Goal: Information Seeking & Learning: Learn about a topic

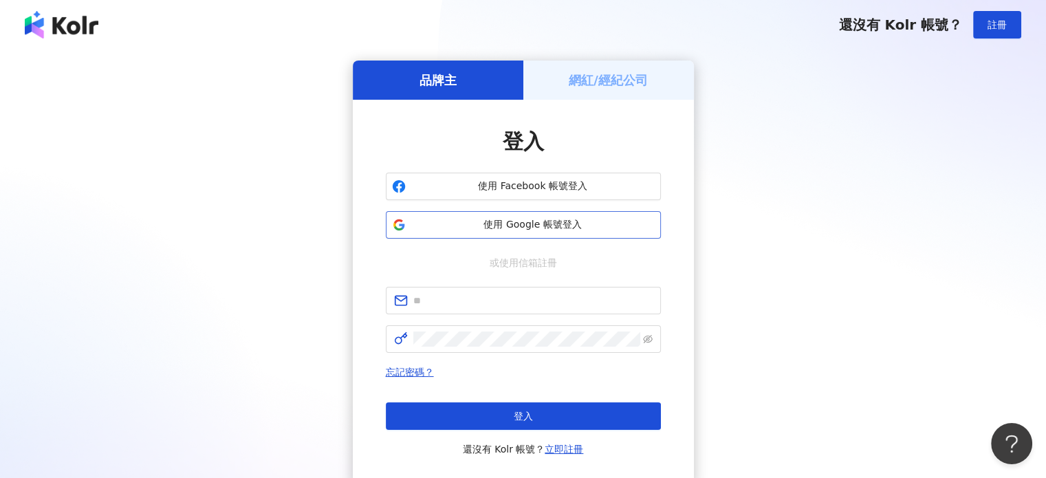
click at [532, 225] on span "使用 Google 帳號登入" at bounding box center [532, 225] width 243 height 14
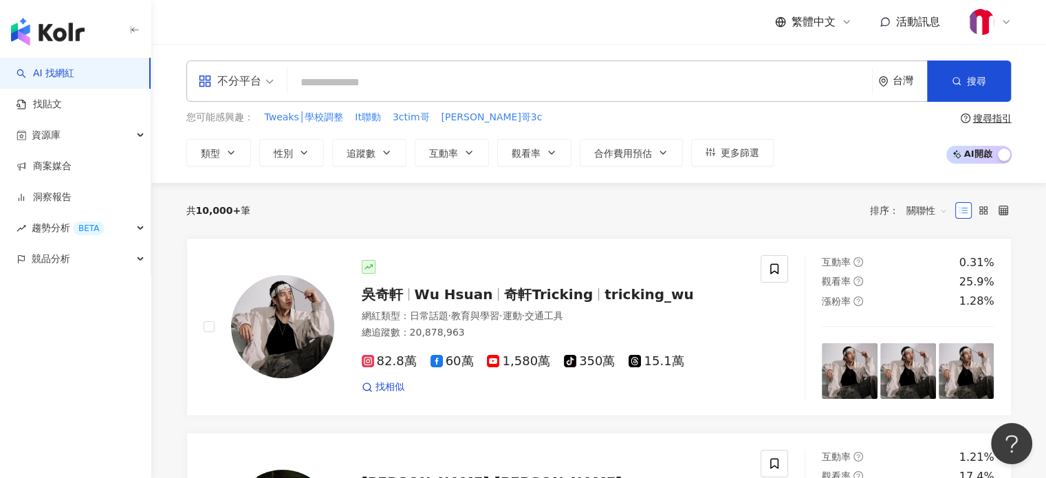
click at [476, 86] on input "search" at bounding box center [579, 82] width 573 height 26
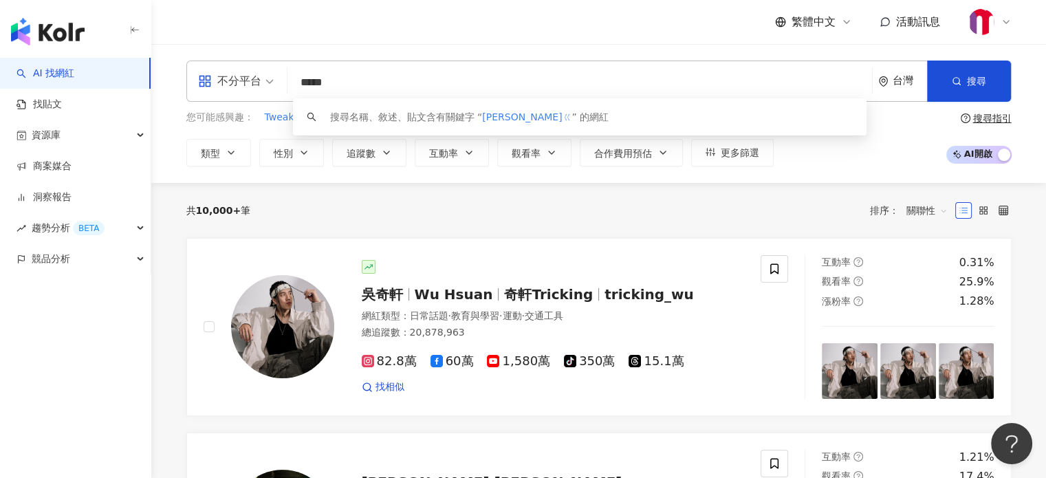
type input "****"
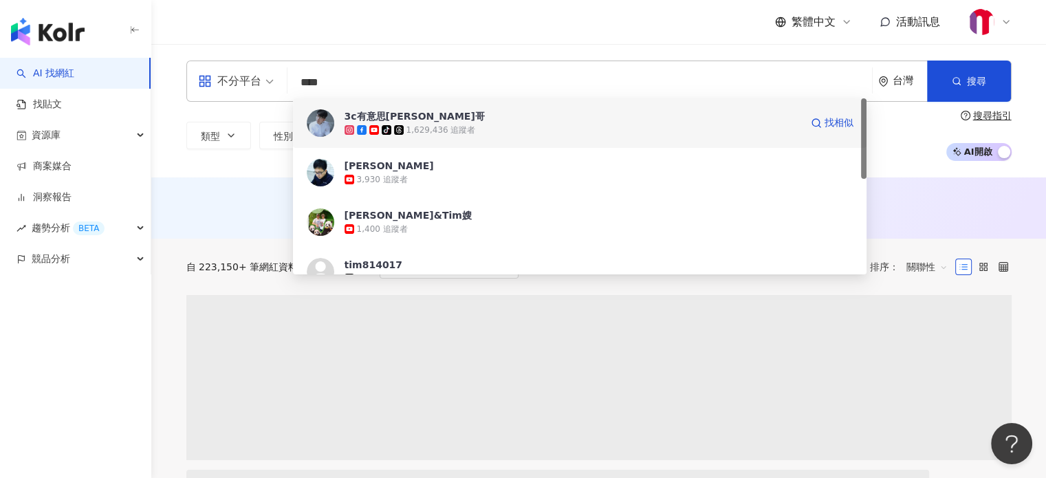
click at [428, 128] on div "1,629,436 追蹤者" at bounding box center [440, 130] width 69 height 12
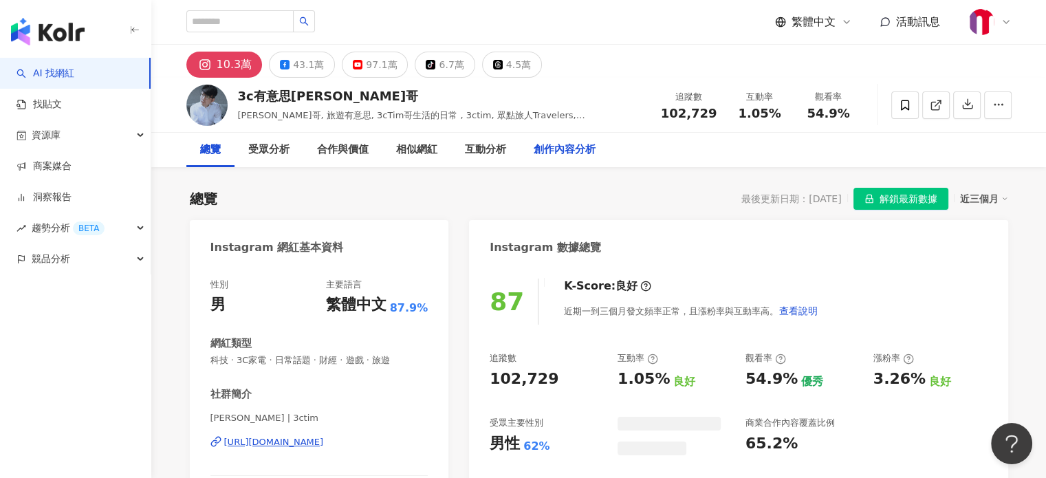
click at [551, 155] on div "創作內容分析" at bounding box center [565, 150] width 62 height 17
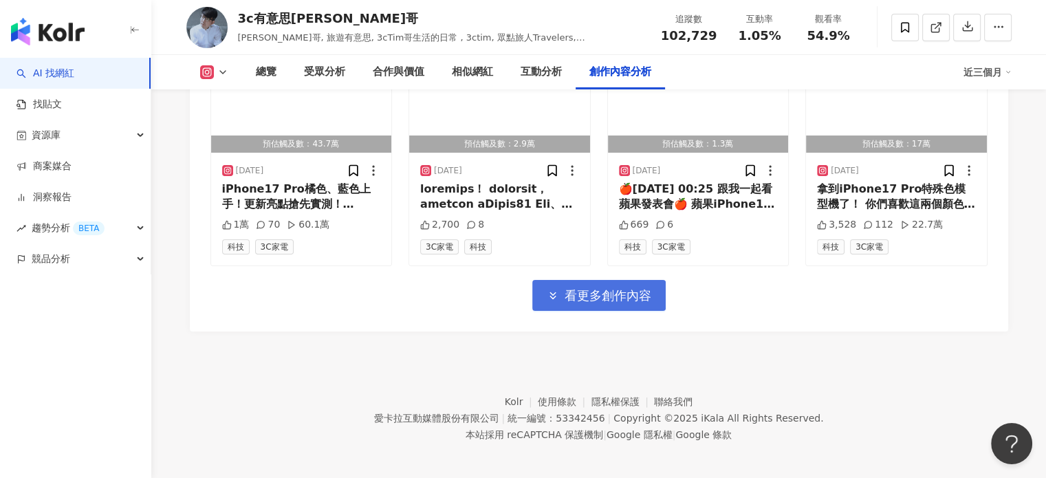
scroll to position [4930, 0]
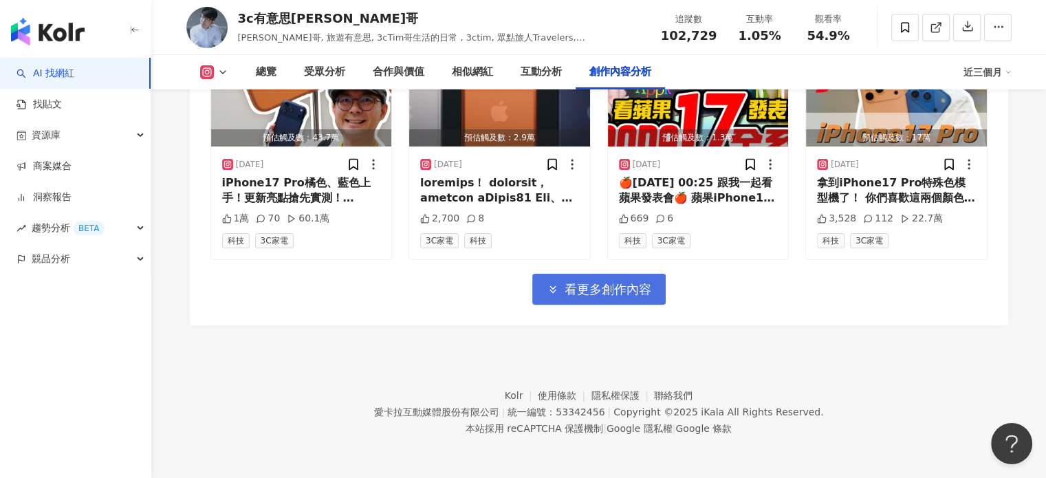
click at [630, 303] on button "看更多創作內容" at bounding box center [598, 289] width 133 height 31
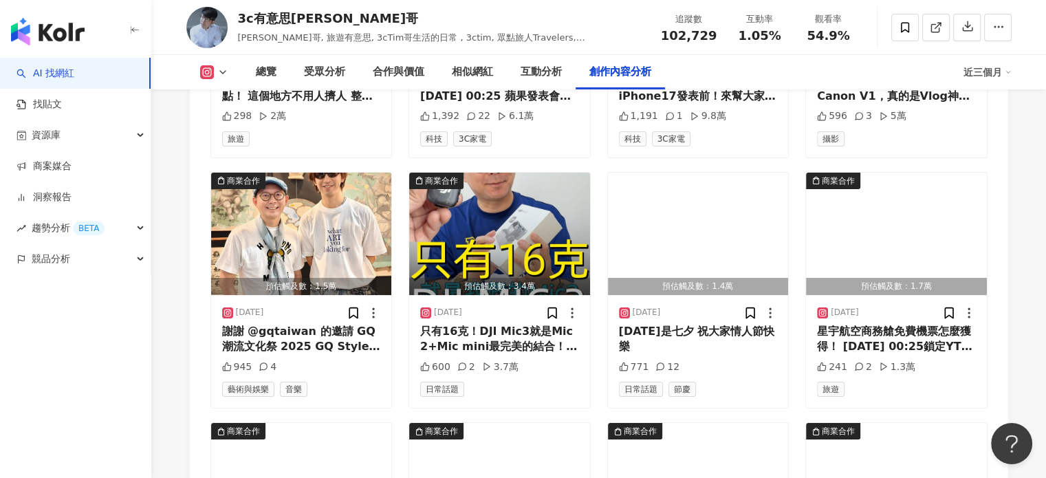
scroll to position [5680, 0]
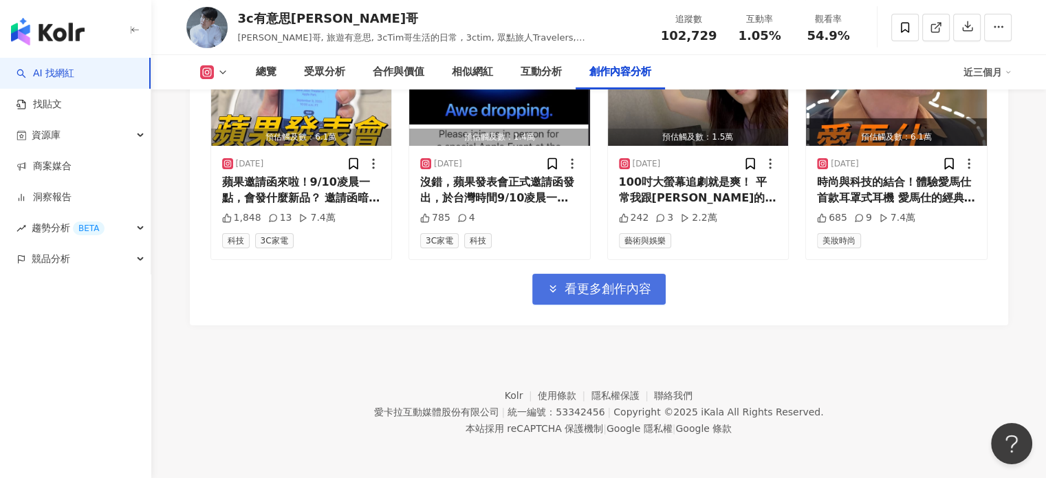
click at [630, 303] on button "看更多創作內容" at bounding box center [598, 289] width 133 height 31
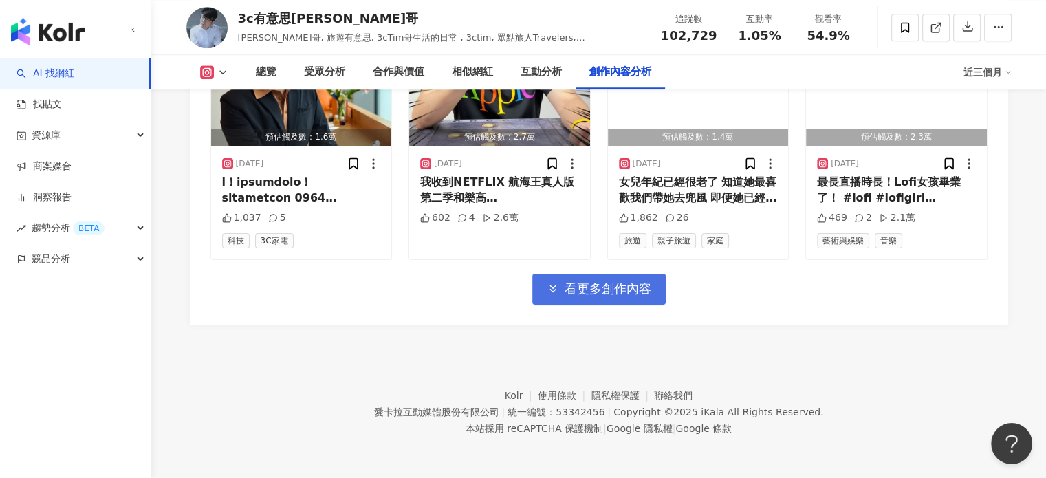
scroll to position [6430, 0]
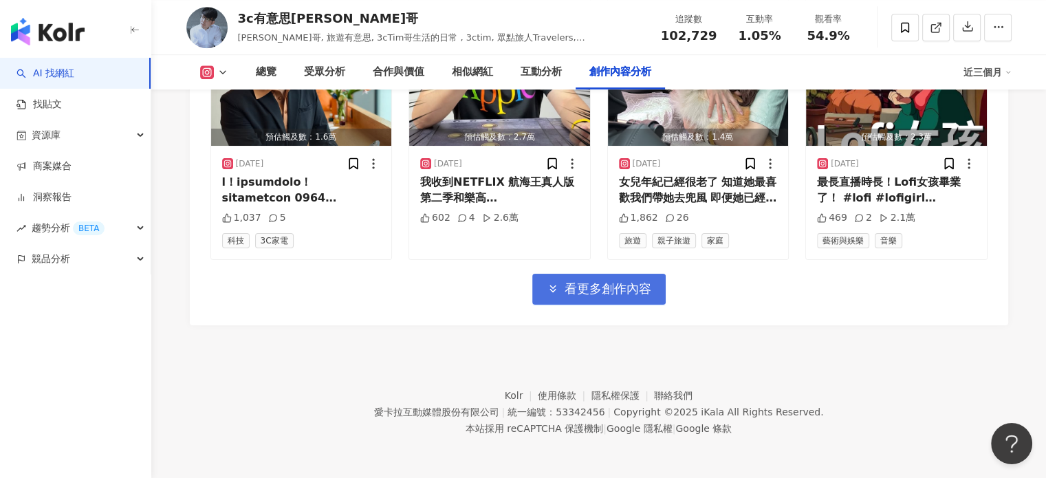
click at [607, 294] on span "看更多創作內容" at bounding box center [608, 288] width 87 height 15
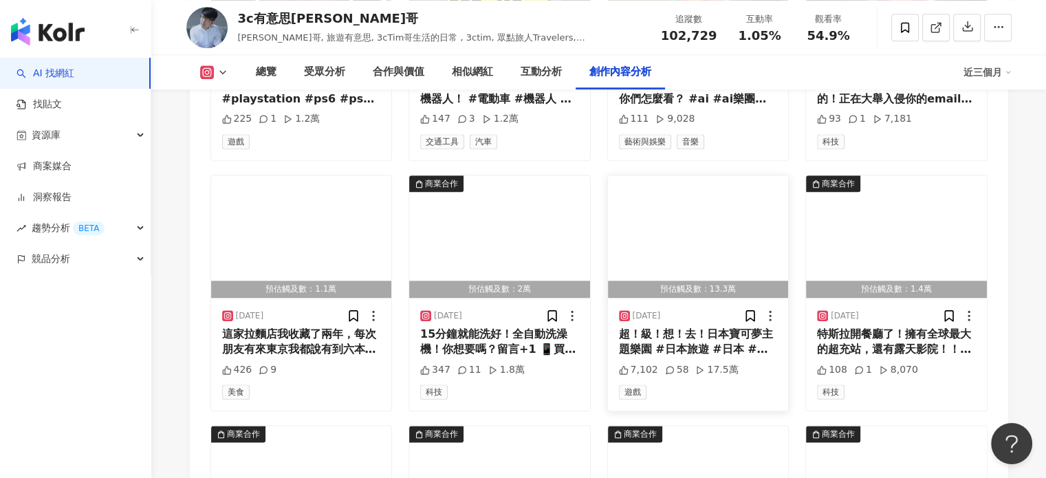
scroll to position [7118, 0]
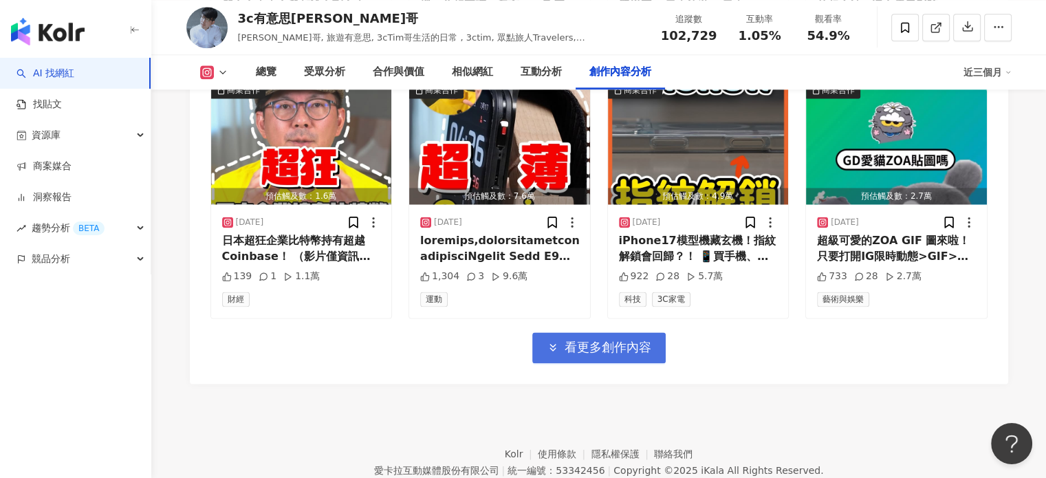
click at [631, 346] on span "看更多創作內容" at bounding box center [608, 347] width 87 height 15
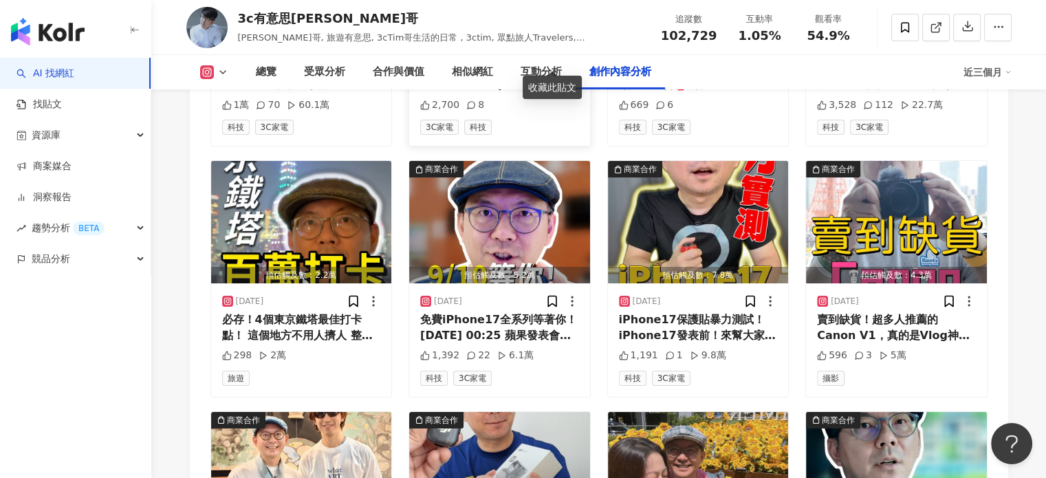
scroll to position [5055, 0]
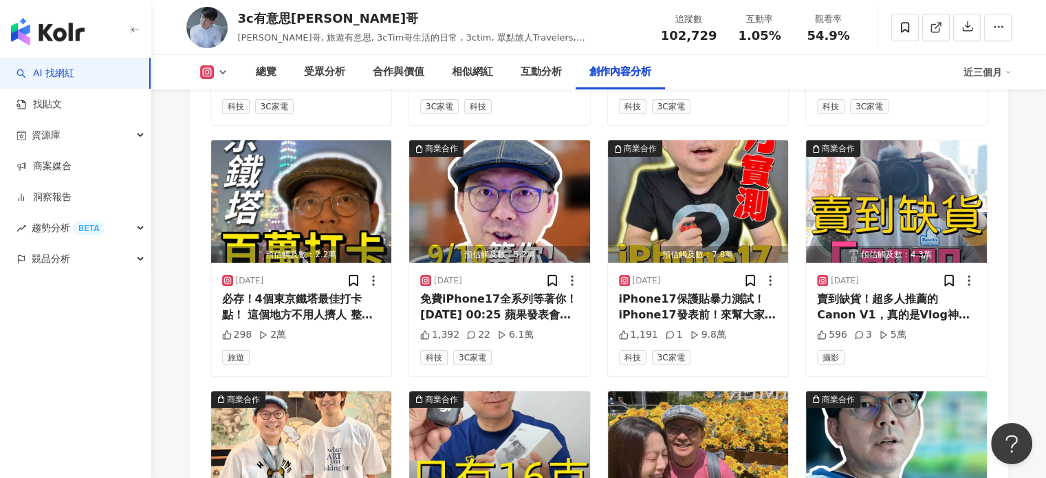
click at [227, 74] on icon at bounding box center [222, 72] width 11 height 11
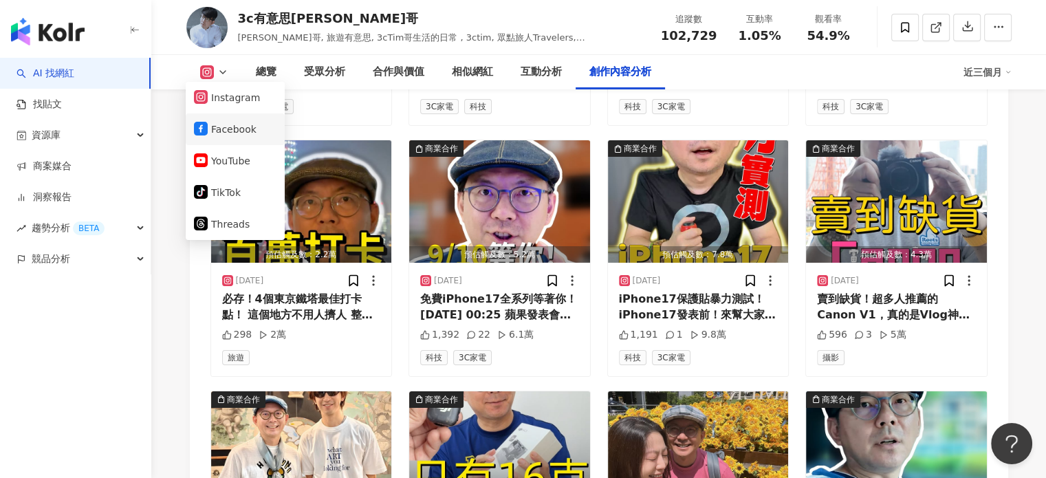
click at [227, 124] on button "Facebook" at bounding box center [235, 129] width 83 height 19
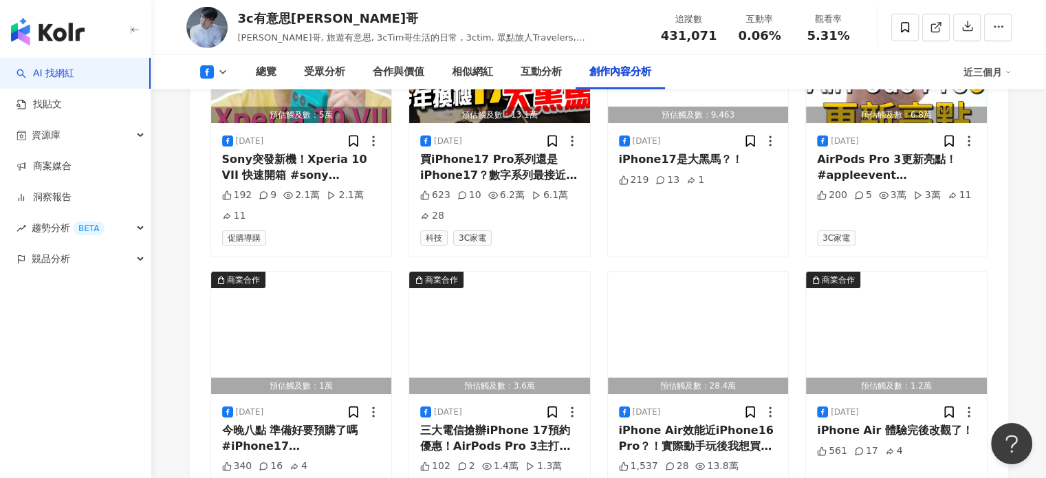
scroll to position [4434, 0]
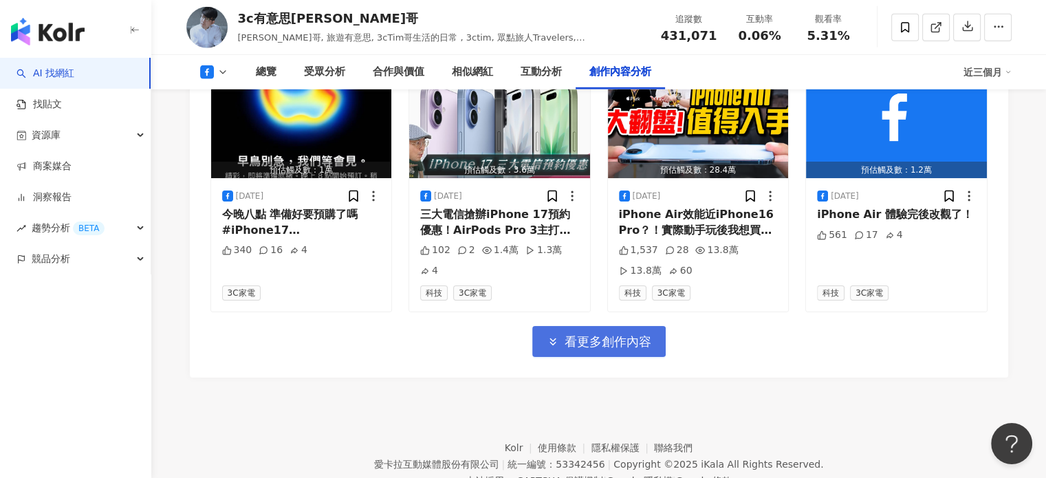
click at [652, 326] on button "看更多創作內容" at bounding box center [598, 341] width 133 height 31
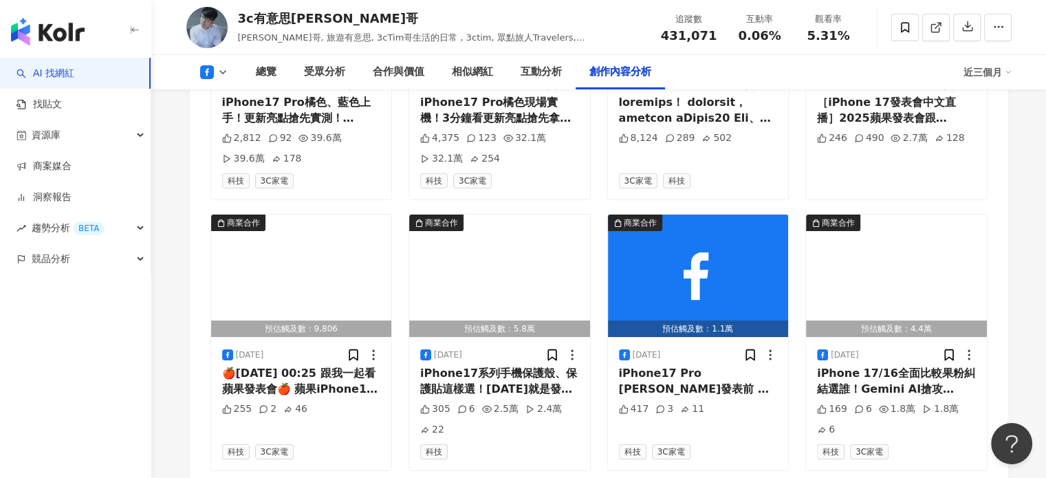
scroll to position [5121, 0]
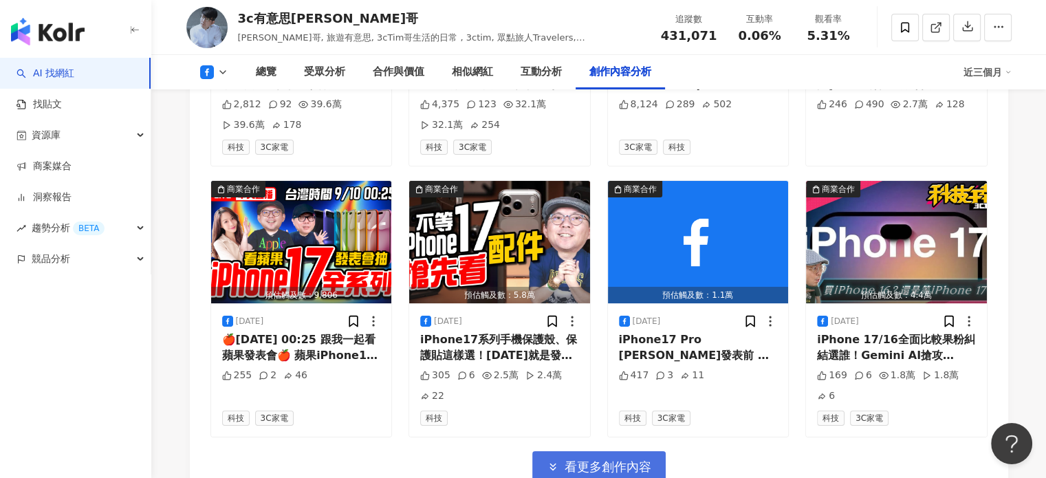
click at [612, 459] on span "看更多創作內容" at bounding box center [608, 466] width 87 height 15
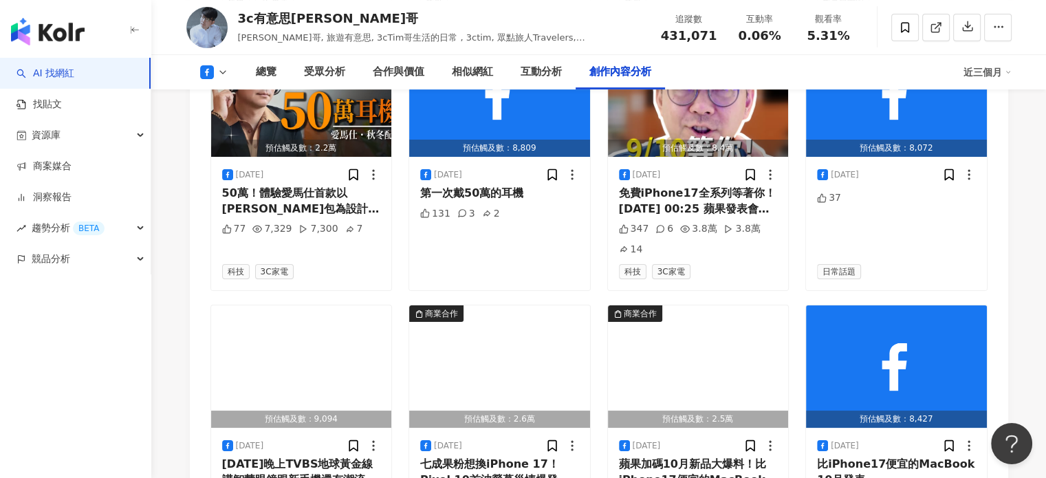
scroll to position [5946, 0]
